Goal: Communication & Community: Answer question/provide support

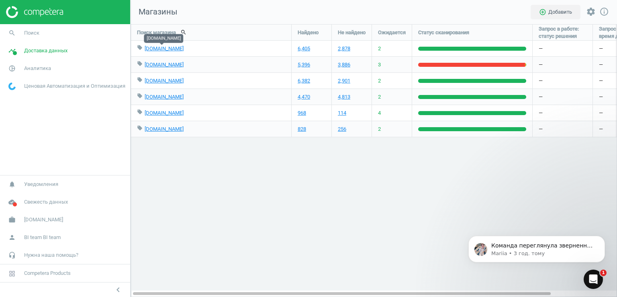
scroll to position [285, 499]
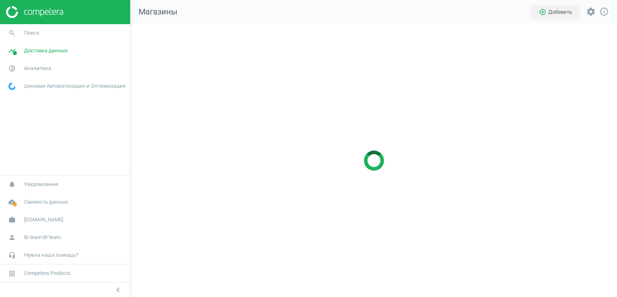
scroll to position [285, 499]
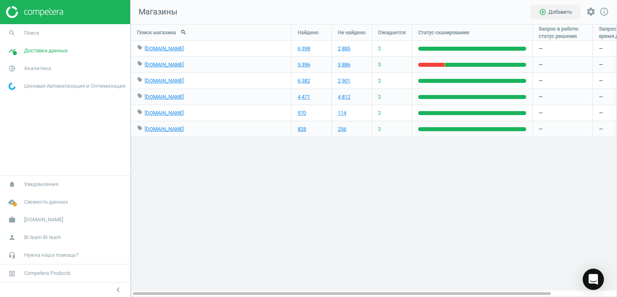
click at [596, 279] on icon "Open Intercom Messenger" at bounding box center [593, 279] width 9 height 10
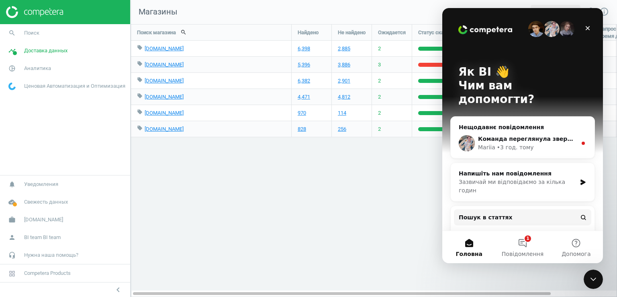
scroll to position [0, 0]
click at [524, 243] on button "1 Повідомлення" at bounding box center [522, 247] width 53 height 32
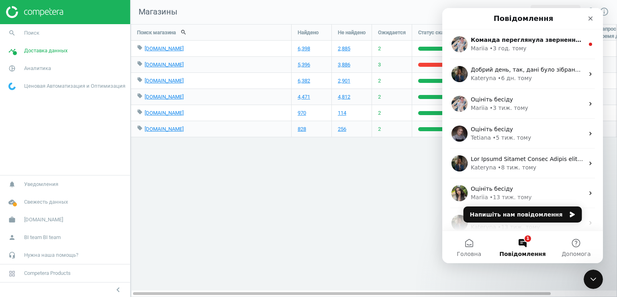
click at [524, 243] on button "1 Повідомлення" at bounding box center [522, 247] width 53 height 32
click at [521, 243] on button "1 Повідомлення" at bounding box center [522, 247] width 53 height 32
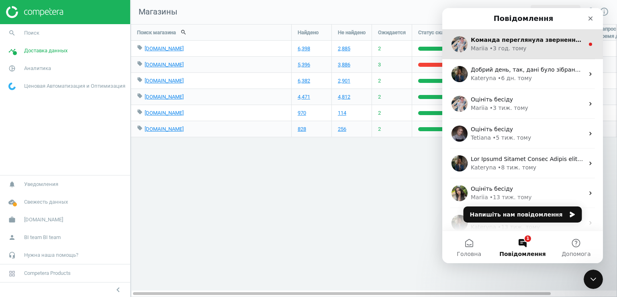
click at [523, 45] on div "Mariia • 3 год. тому" at bounding box center [527, 48] width 113 height 8
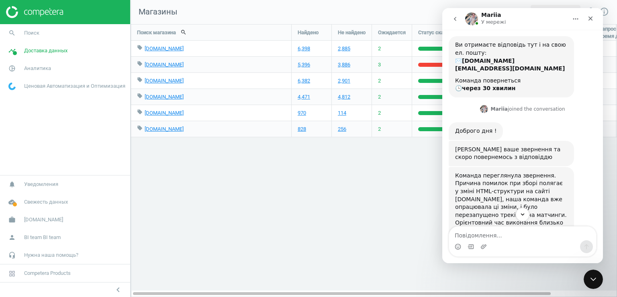
scroll to position [80, 0]
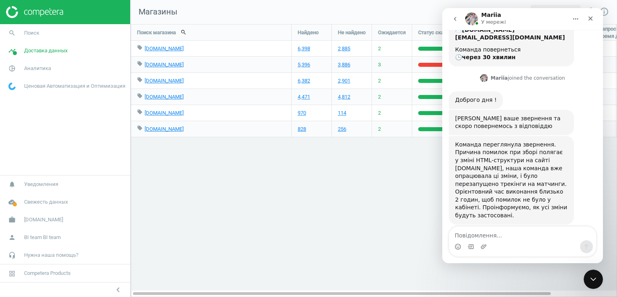
click at [472, 235] on textarea "Повідомлення..." at bounding box center [522, 233] width 147 height 14
click at [515, 235] on textarea "Досі є вагома частина з помилками." at bounding box center [522, 233] width 147 height 14
click at [513, 235] on textarea "Досі є вагома частина з помилками." at bounding box center [522, 233] width 147 height 14
click at [568, 235] on textarea "Досі є вагома частина товарів з помилками." at bounding box center [522, 233] width 147 height 14
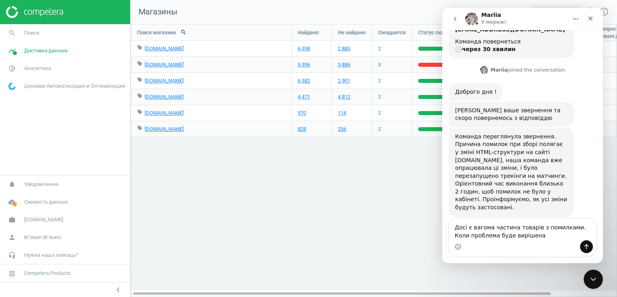
click at [574, 226] on textarea "Досі є вагома частина товарів з помилками. Коли проблема буде вирішена" at bounding box center [522, 229] width 147 height 22
click at [560, 236] on textarea "Досі є вагома частина товарів з помилками. Прошу вказати, коли проблема буде ви…" at bounding box center [522, 225] width 147 height 30
type textarea "Досі є вагома частина товарів з помилками. Прошу вказати, коли проблема буде ви…"
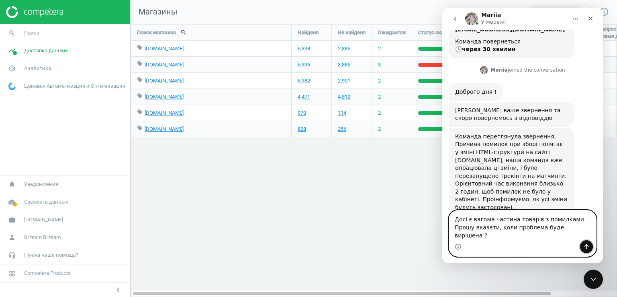
click at [587, 245] on icon "Надіслати повідомлення…" at bounding box center [587, 246] width 4 height 5
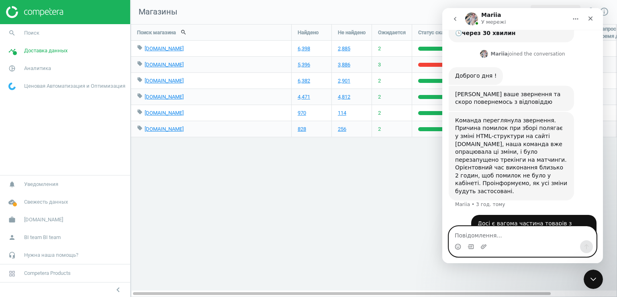
scroll to position [120, 0]
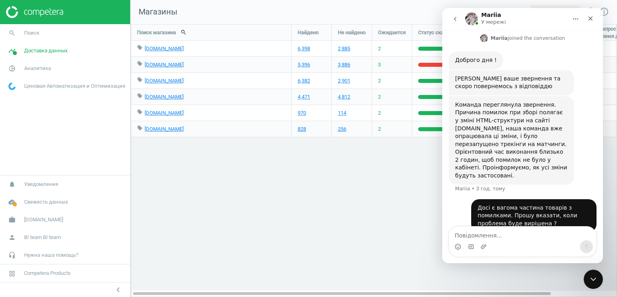
click at [357, 196] on div "Поиск магазина search Найдено Не найдено Ожидается Статус сканирования Запрос в…" at bounding box center [374, 160] width 487 height 273
